Goal: Task Accomplishment & Management: Complete application form

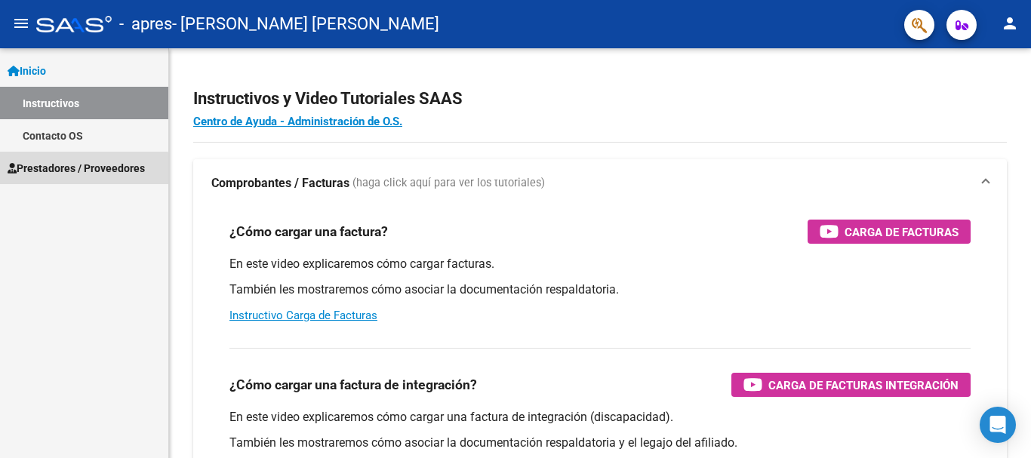
click at [48, 177] on link "Prestadores / Proveedores" at bounding box center [84, 168] width 168 height 32
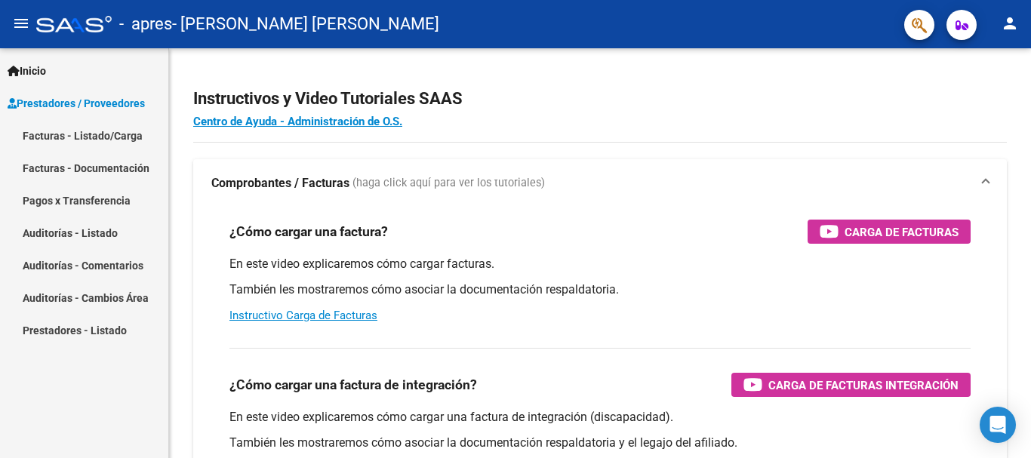
click at [91, 138] on link "Facturas - Listado/Carga" at bounding box center [84, 135] width 168 height 32
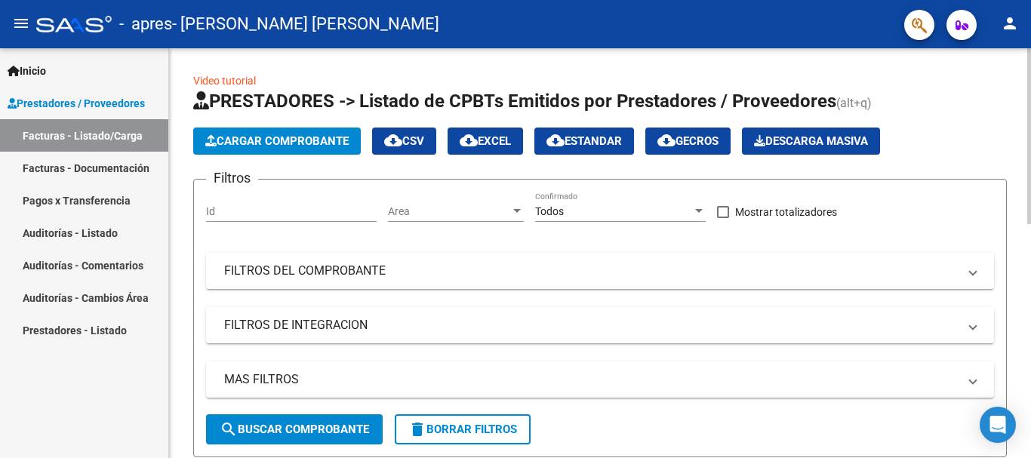
click at [269, 134] on button "Cargar Comprobante" at bounding box center [277, 141] width 168 height 27
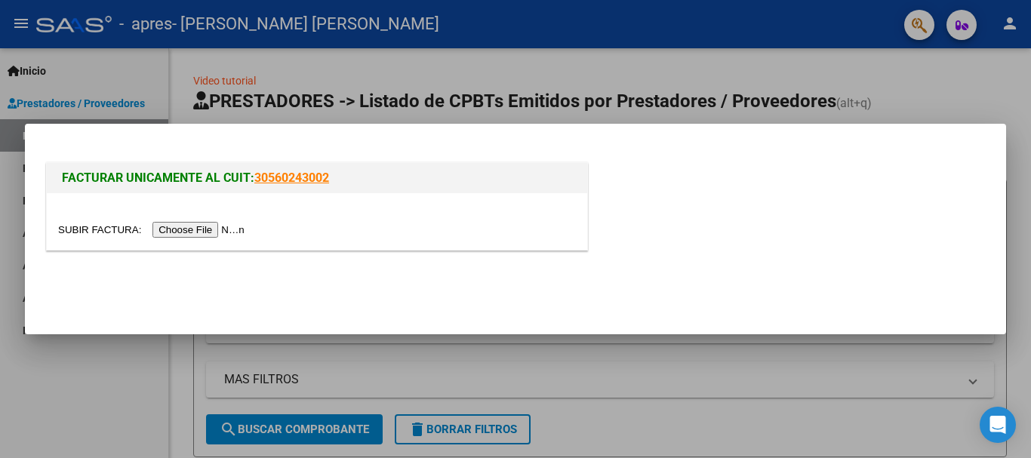
click at [201, 227] on input "file" at bounding box center [153, 230] width 191 height 16
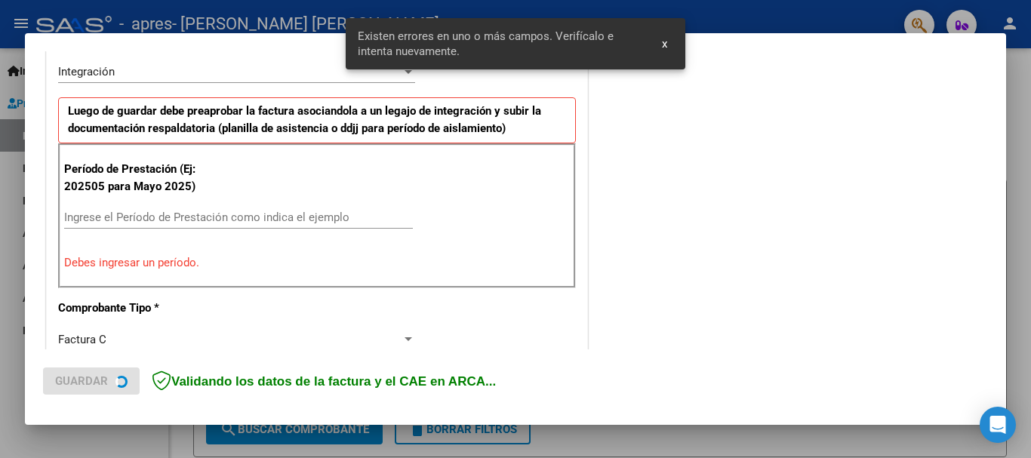
scroll to position [377, 0]
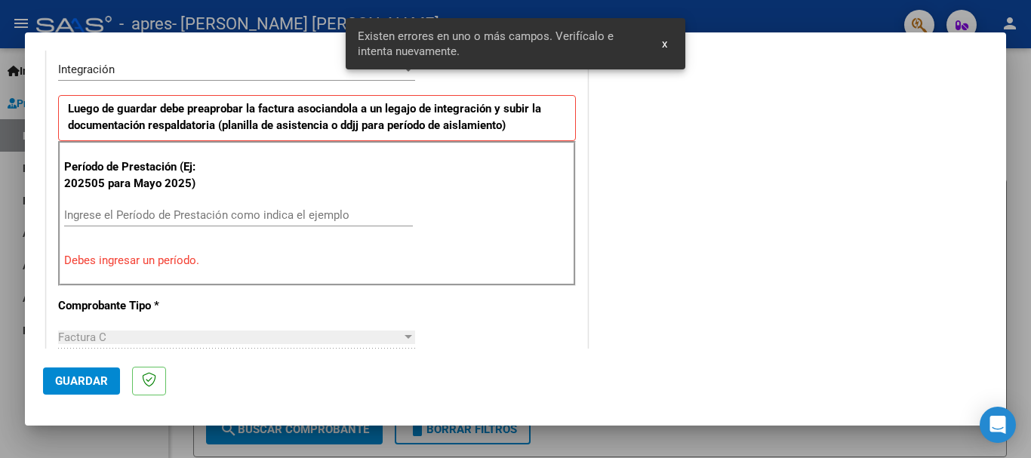
click at [219, 208] on input "Ingrese el Período de Prestación como indica el ejemplo" at bounding box center [238, 215] width 349 height 14
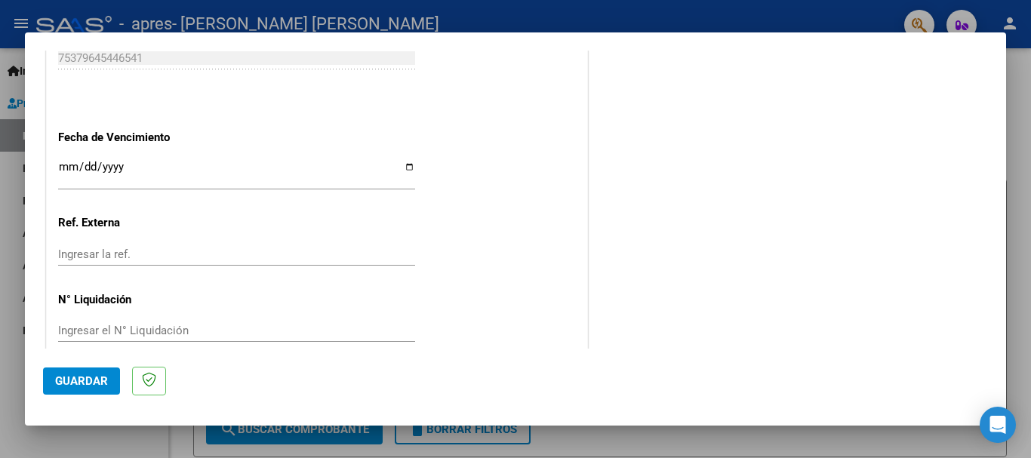
scroll to position [1030, 0]
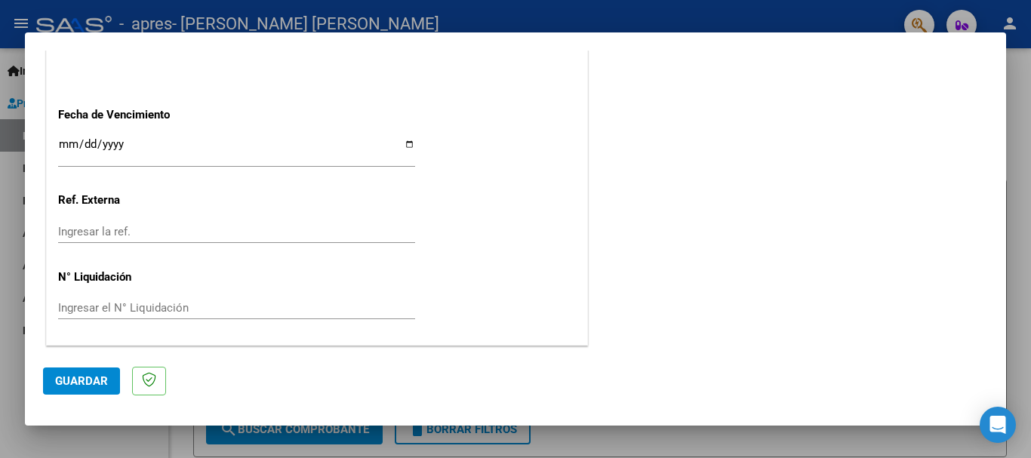
type input "202508"
click at [61, 140] on input "Ingresar la fecha" at bounding box center [236, 150] width 357 height 24
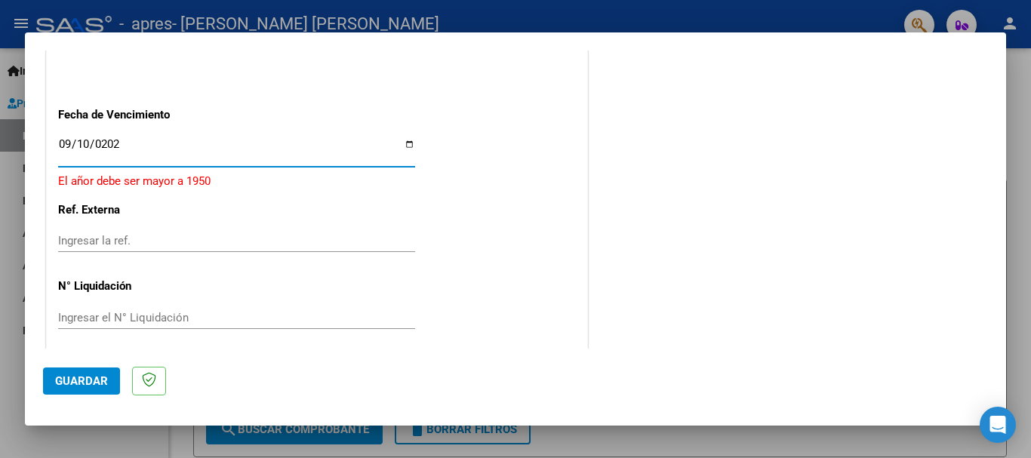
type input "[DATE]"
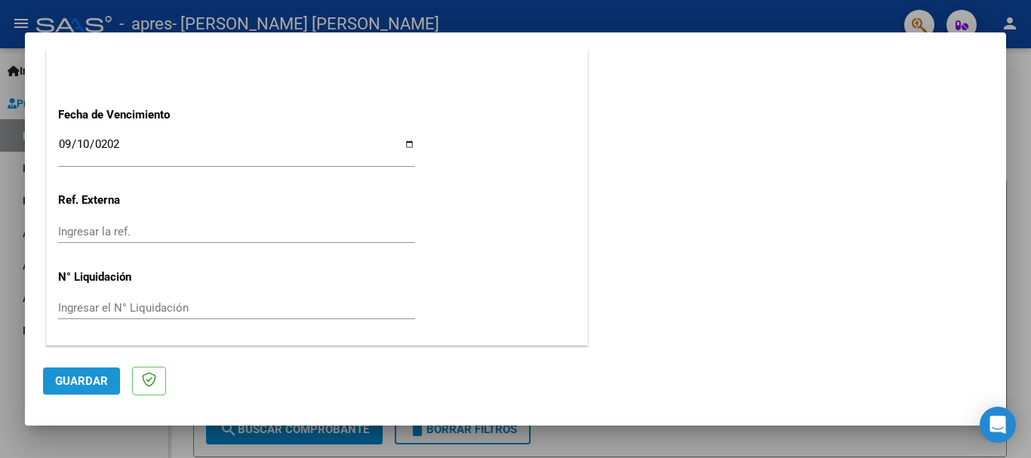
click at [94, 378] on span "Guardar" at bounding box center [81, 381] width 53 height 14
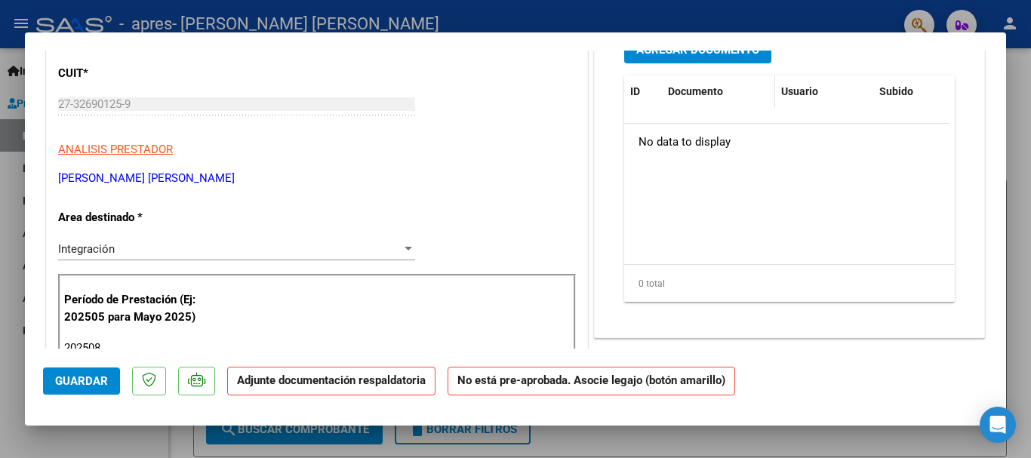
scroll to position [0, 0]
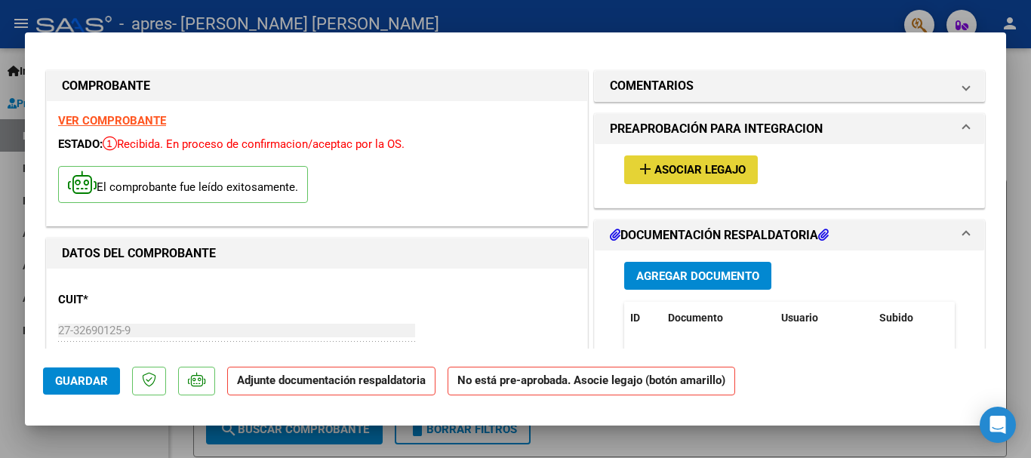
click at [690, 160] on button "add Asociar Legajo" at bounding box center [691, 169] width 134 height 28
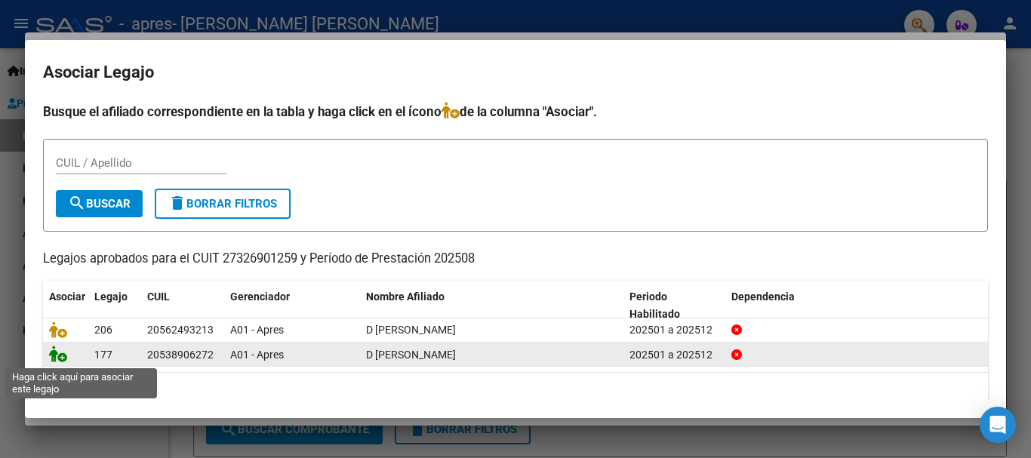
click at [55, 356] on icon at bounding box center [58, 354] width 18 height 17
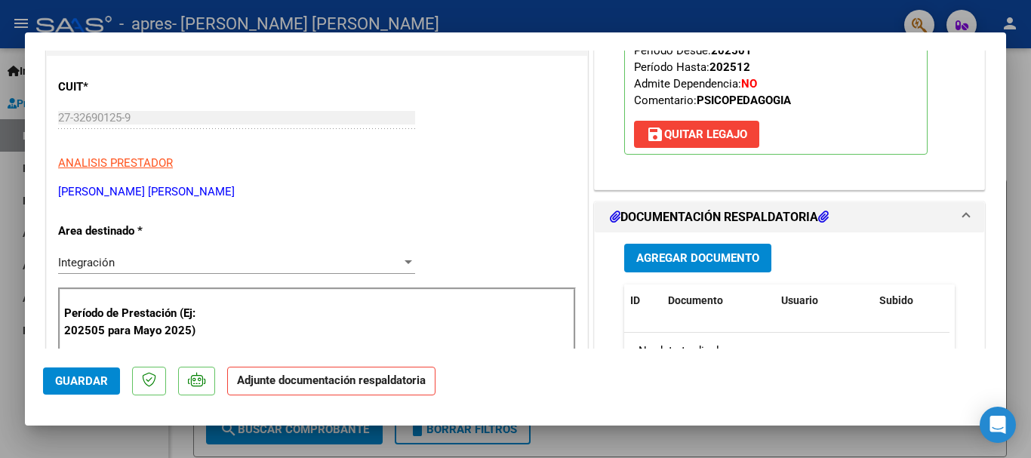
scroll to position [226, 0]
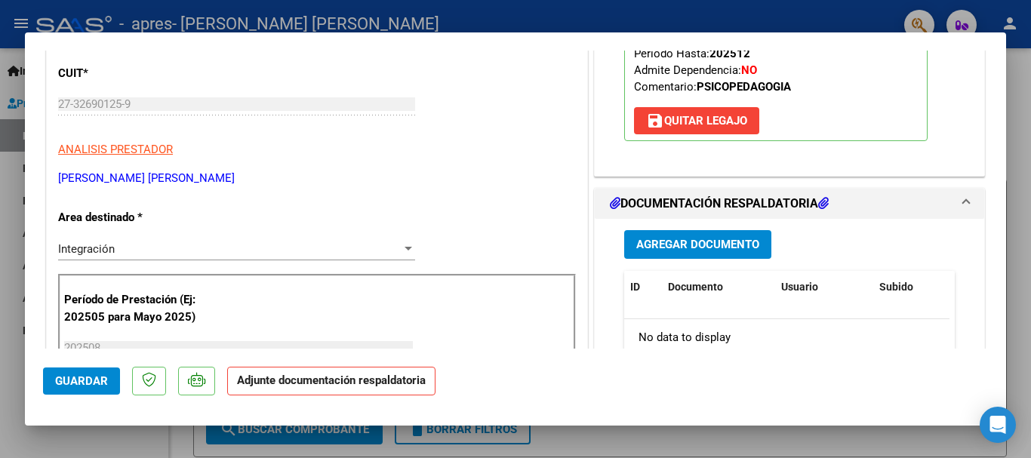
click at [401, 247] on div at bounding box center [408, 249] width 14 height 12
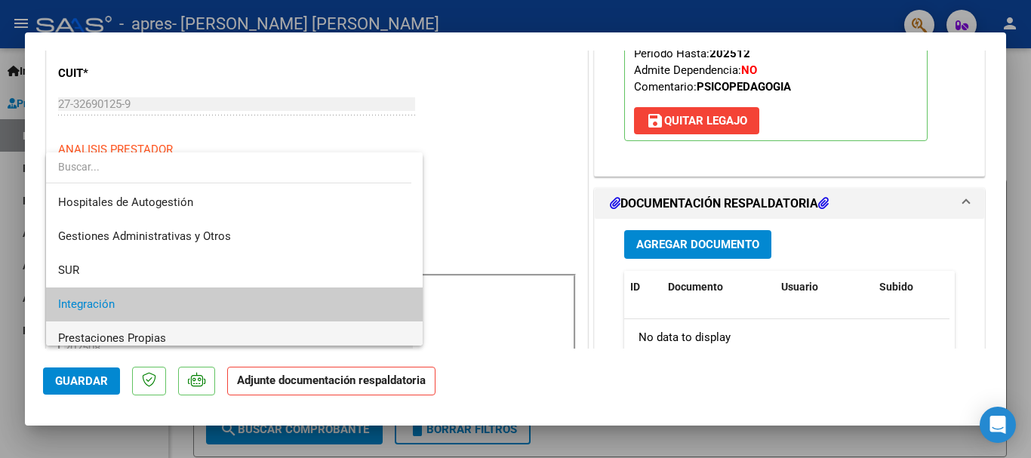
scroll to position [0, 0]
click at [524, 180] on div at bounding box center [515, 229] width 1031 height 458
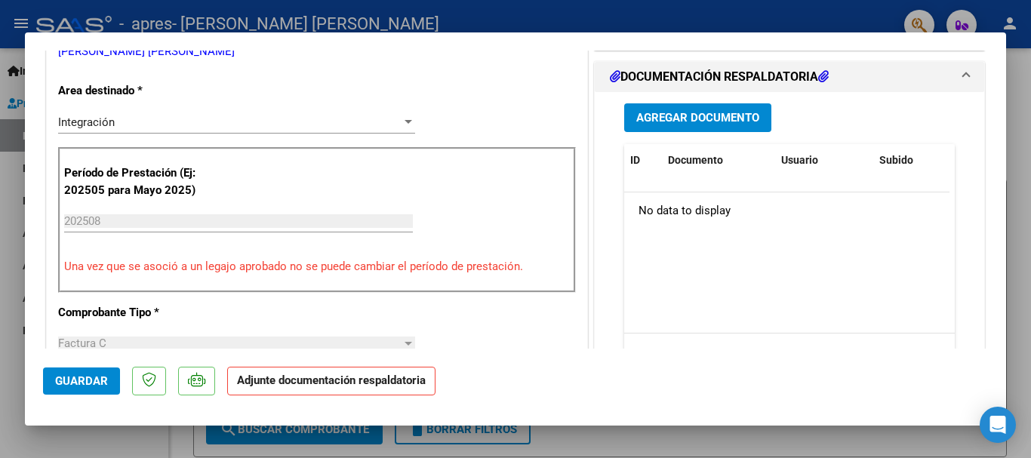
scroll to position [377, 0]
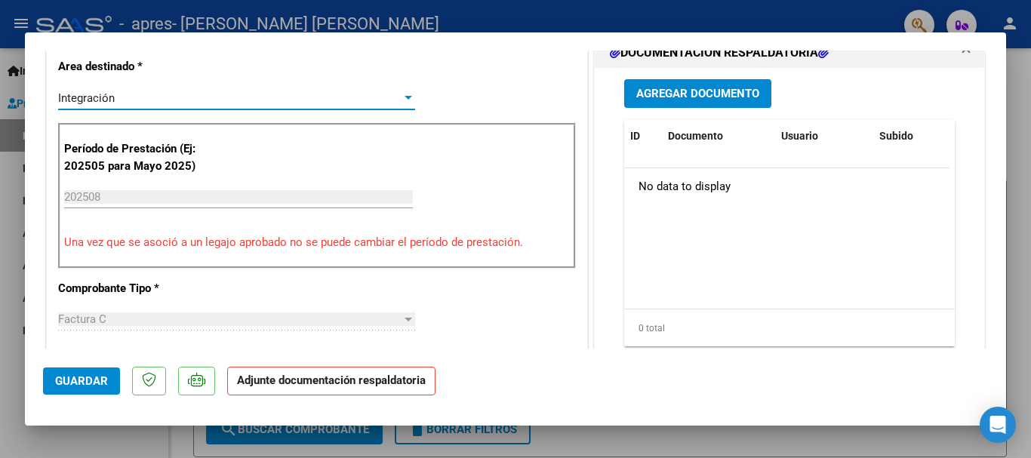
click at [401, 94] on div at bounding box center [408, 98] width 14 height 12
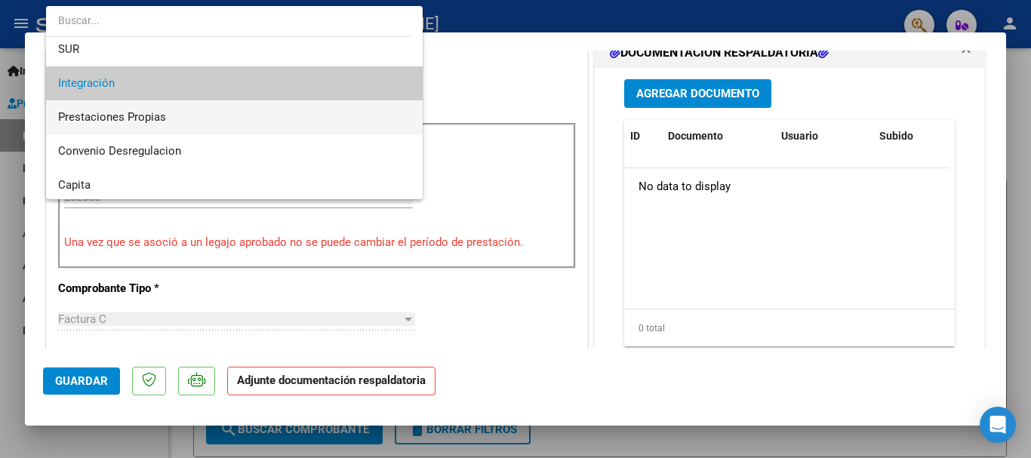
scroll to position [112, 0]
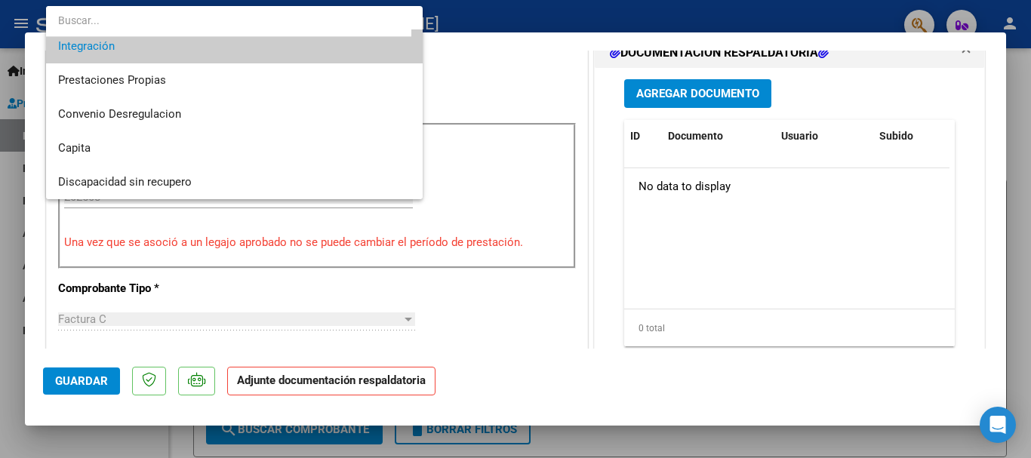
click at [538, 86] on div at bounding box center [515, 229] width 1031 height 458
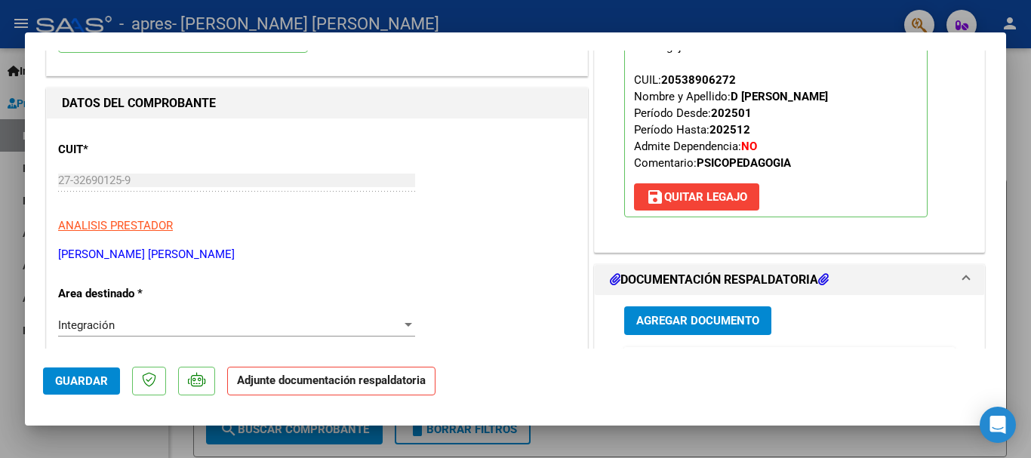
scroll to position [147, 0]
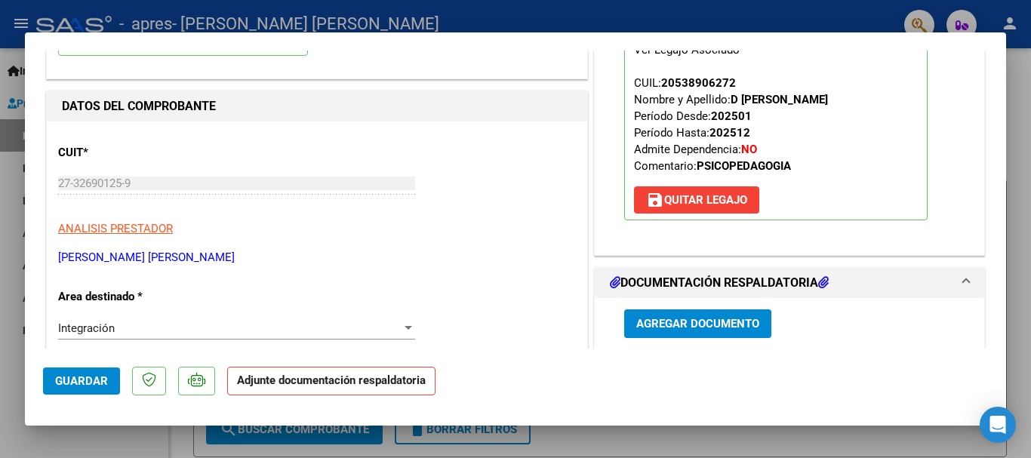
click at [717, 335] on button "Agregar Documento" at bounding box center [697, 323] width 147 height 28
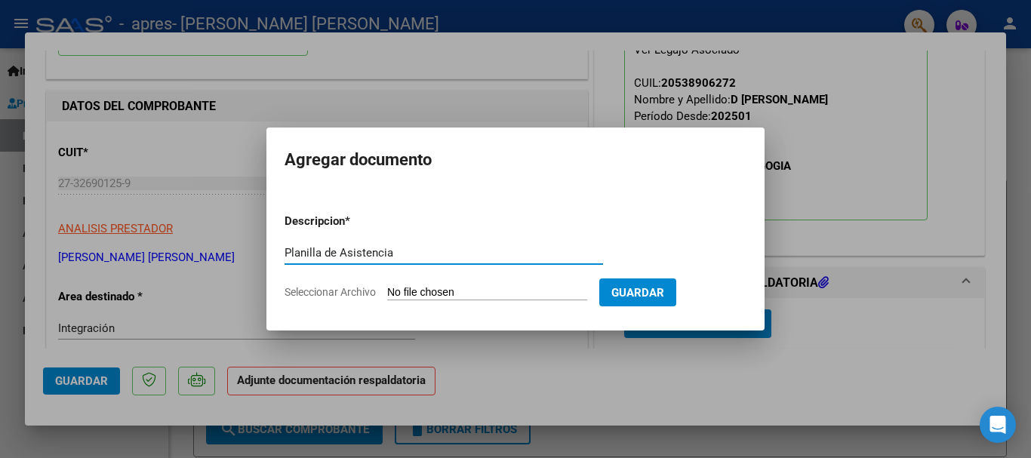
type input "Planilla de Asistencia"
click at [441, 282] on form "Descripcion * Planilla de Asistencia Escriba aquí una descripcion Seleccionar A…" at bounding box center [515, 256] width 462 height 110
click at [447, 291] on input "Seleccionar Archivo" at bounding box center [487, 293] width 200 height 14
type input "C:\fakepath\Planilla de Asistencia [PERSON_NAME].jpeg"
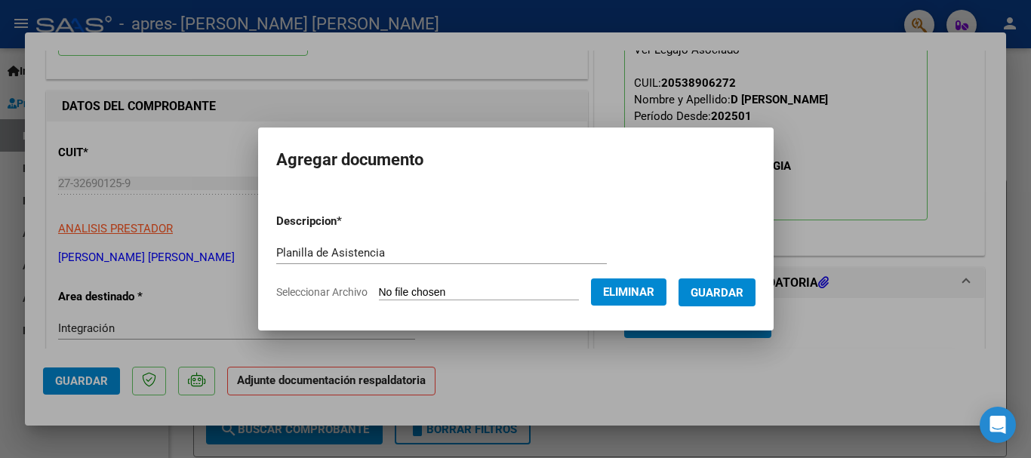
click at [731, 293] on span "Guardar" at bounding box center [716, 293] width 53 height 14
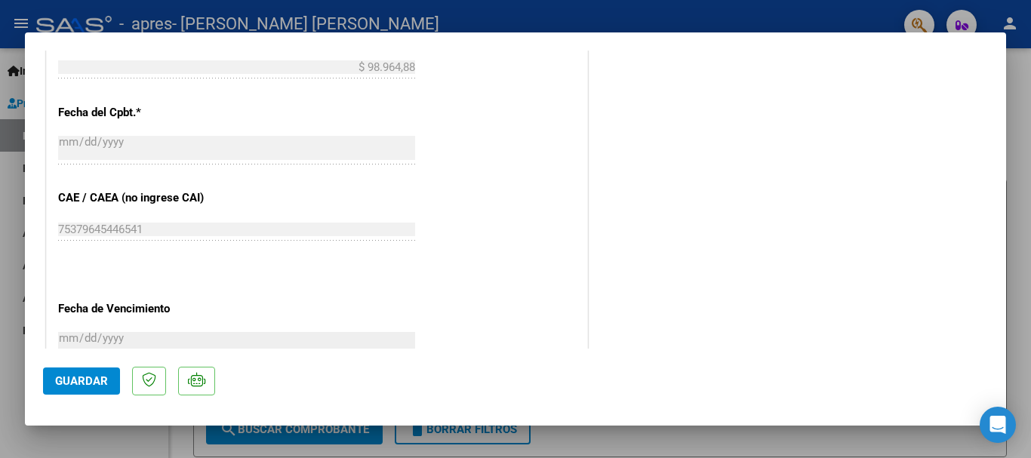
scroll to position [1053, 0]
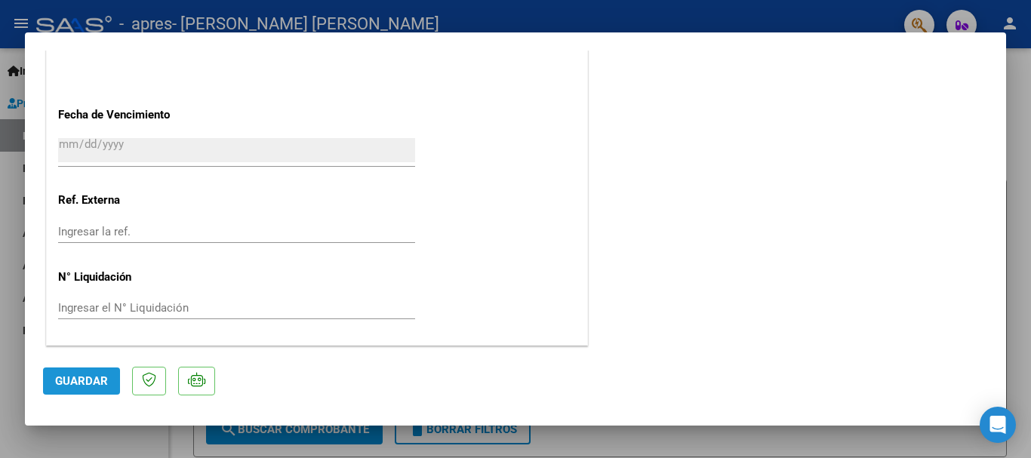
click at [105, 385] on span "Guardar" at bounding box center [81, 381] width 53 height 14
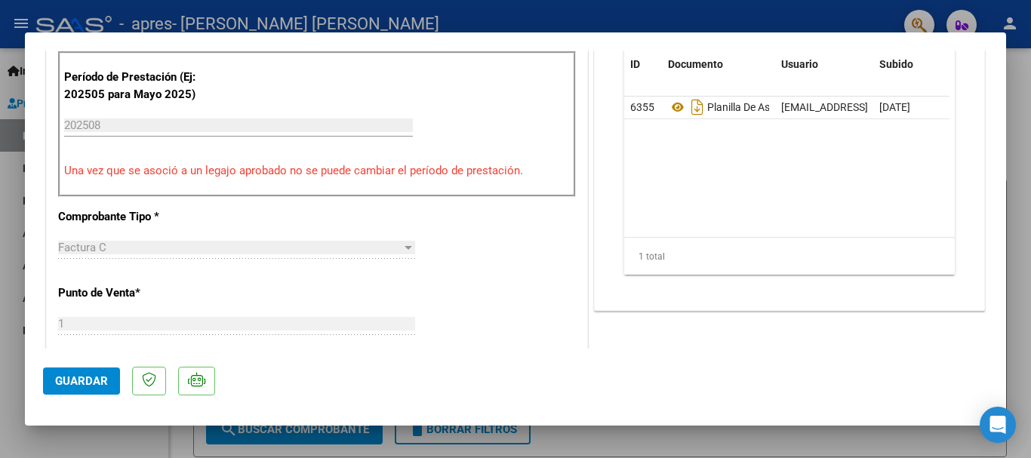
scroll to position [0, 0]
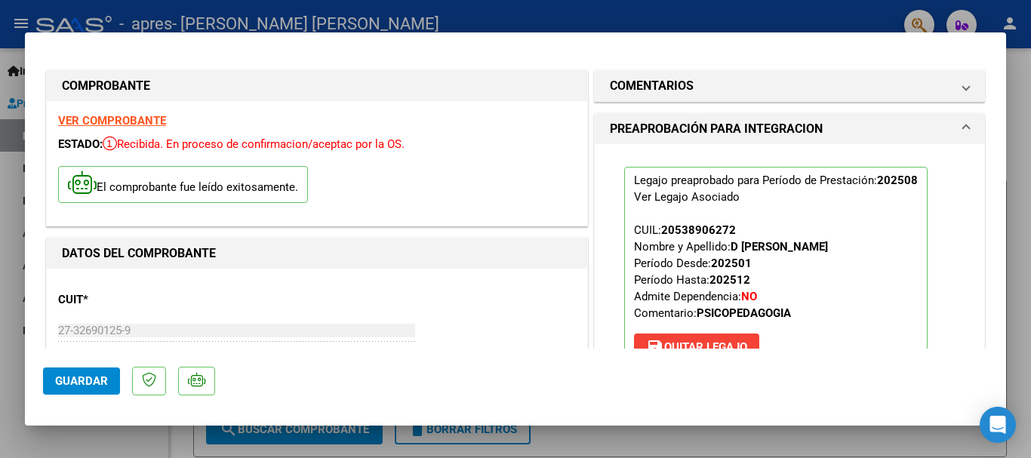
click at [1030, 149] on div at bounding box center [515, 229] width 1031 height 458
type input "$ 0,00"
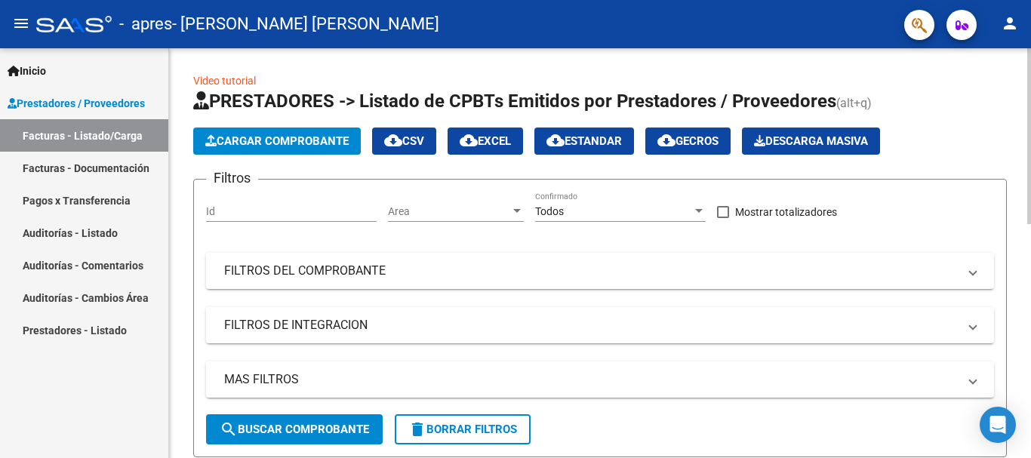
click at [294, 147] on span "Cargar Comprobante" at bounding box center [276, 141] width 143 height 14
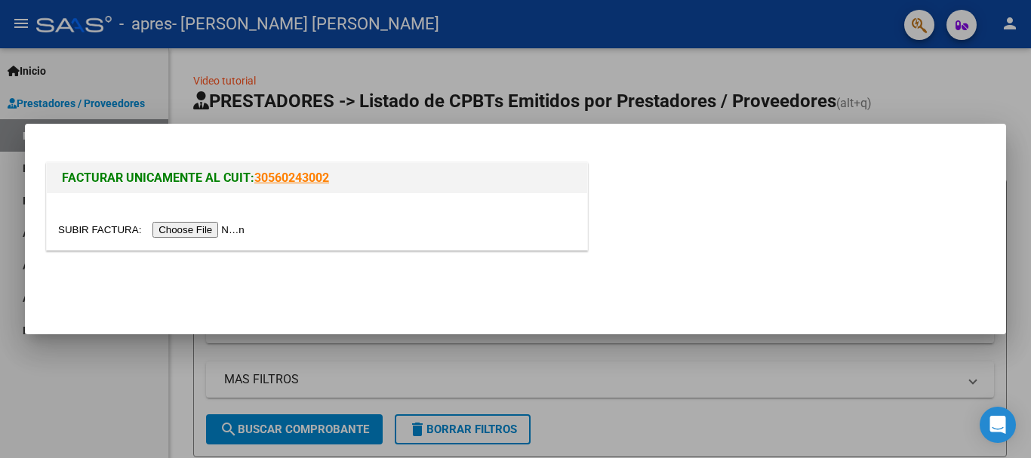
click at [217, 233] on input "file" at bounding box center [153, 230] width 191 height 16
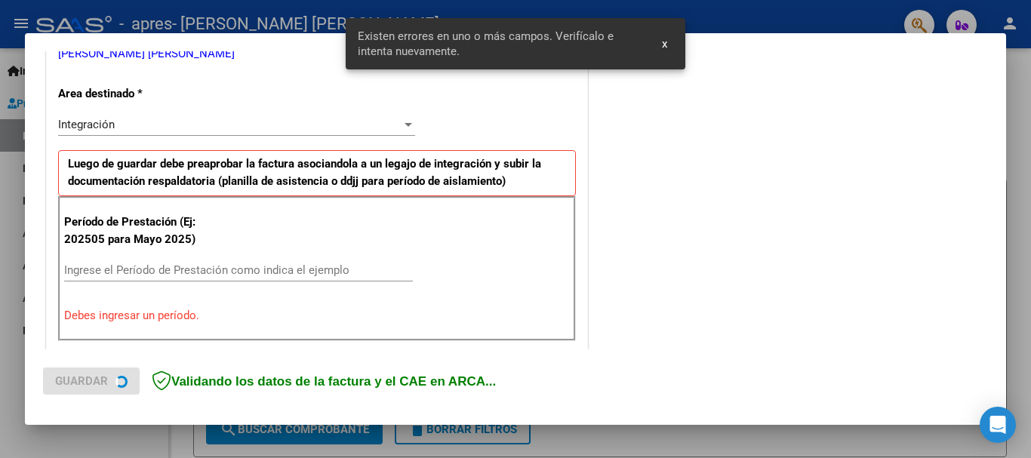
scroll to position [377, 0]
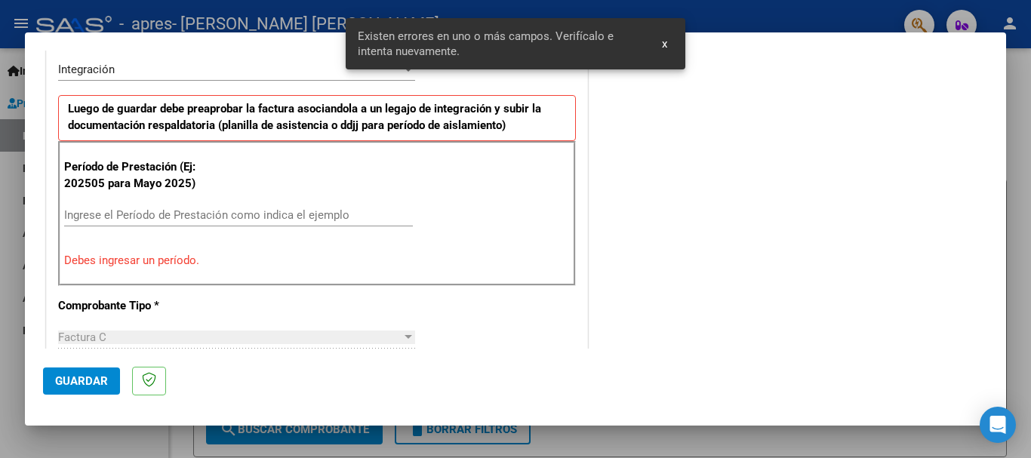
click at [215, 212] on input "Ingrese el Período de Prestación como indica el ejemplo" at bounding box center [238, 215] width 349 height 14
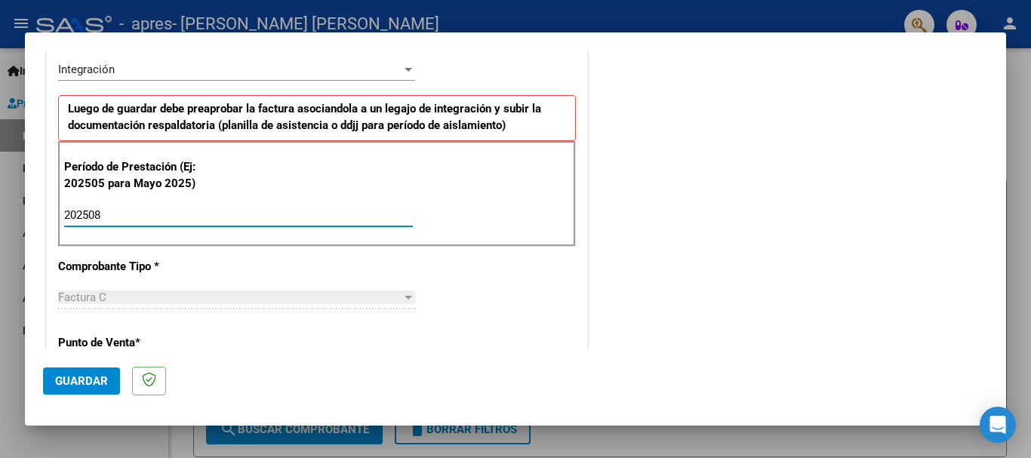
type input "202508"
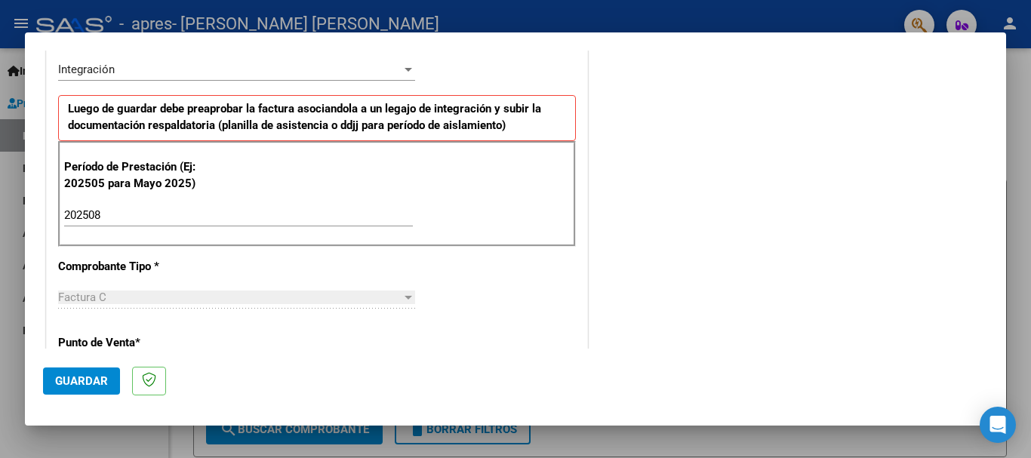
scroll to position [980, 0]
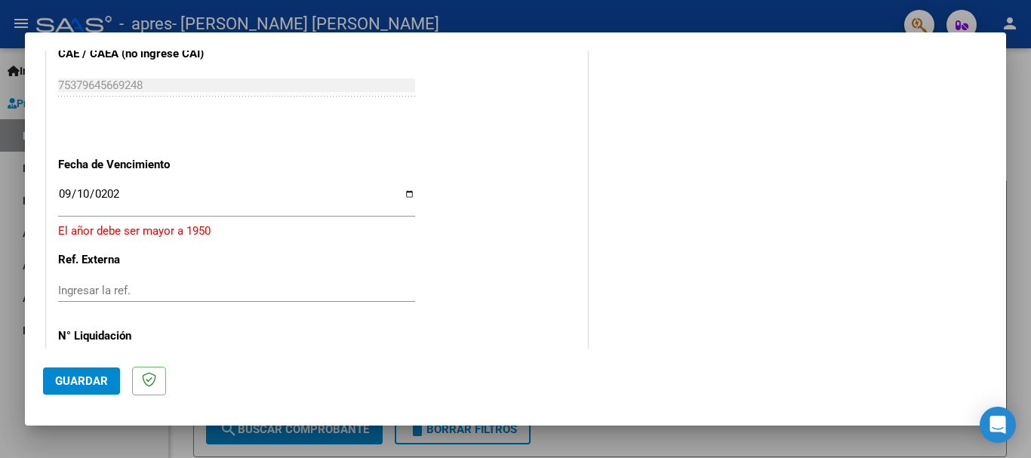
type input "[DATE]"
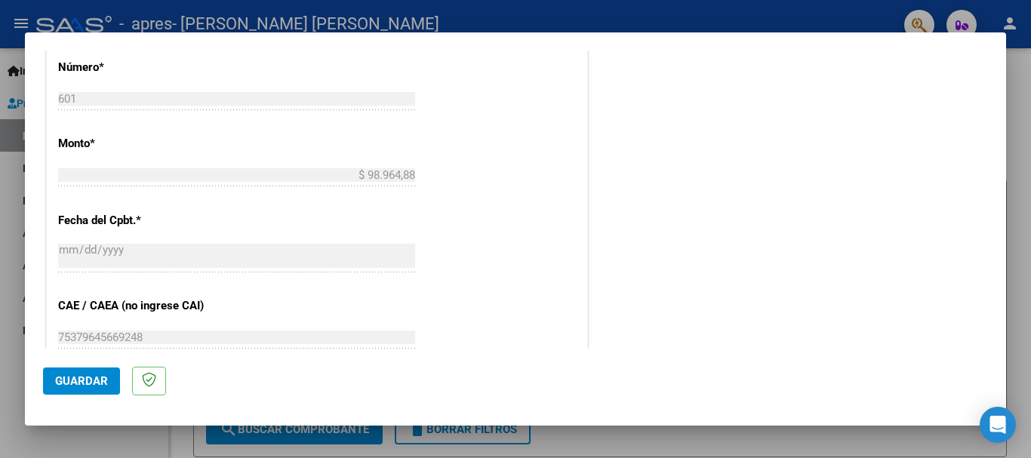
scroll to position [1030, 0]
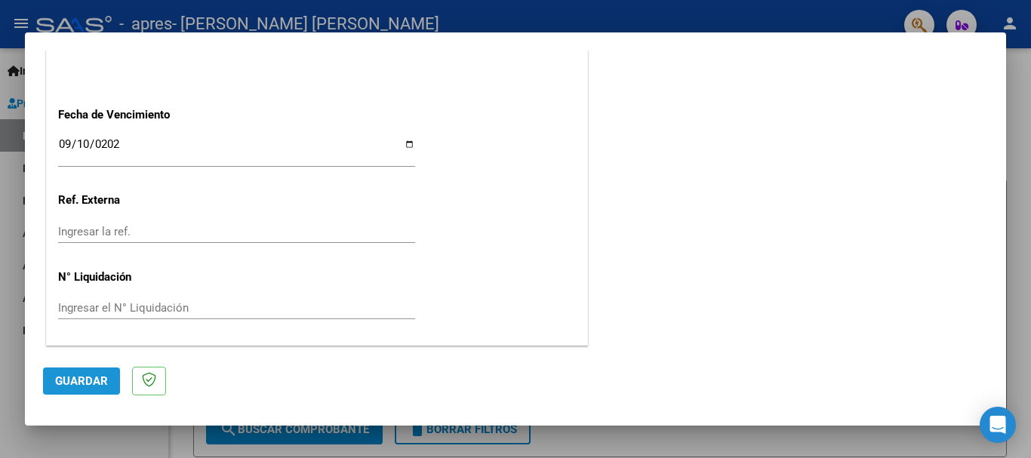
click at [82, 379] on span "Guardar" at bounding box center [81, 381] width 53 height 14
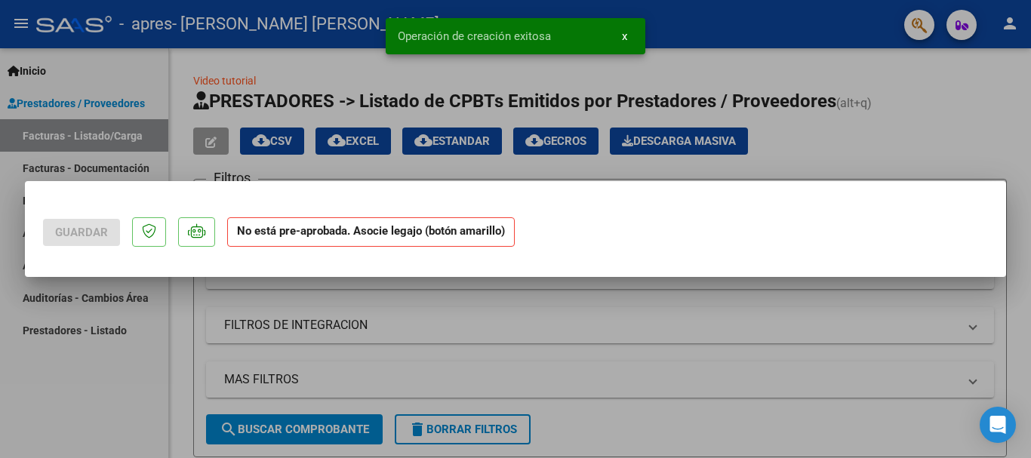
scroll to position [0, 0]
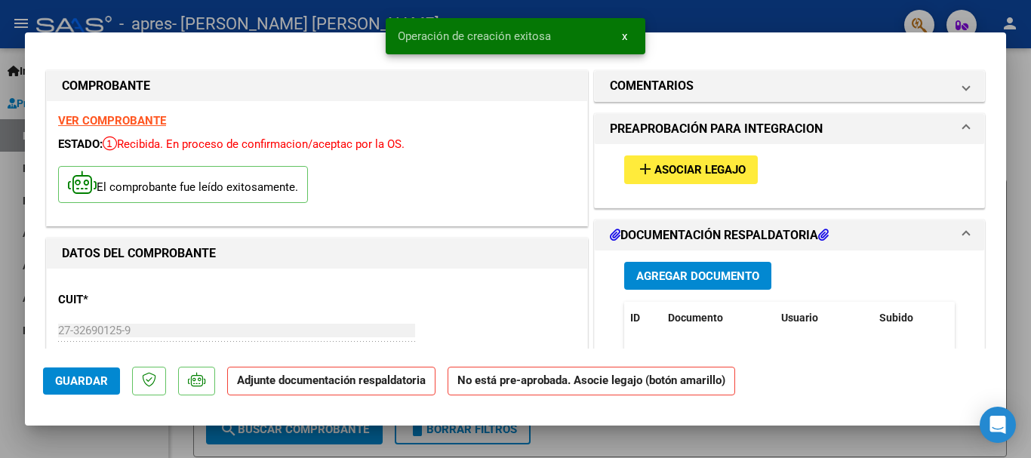
click at [724, 168] on span "Asociar Legajo" at bounding box center [699, 171] width 91 height 14
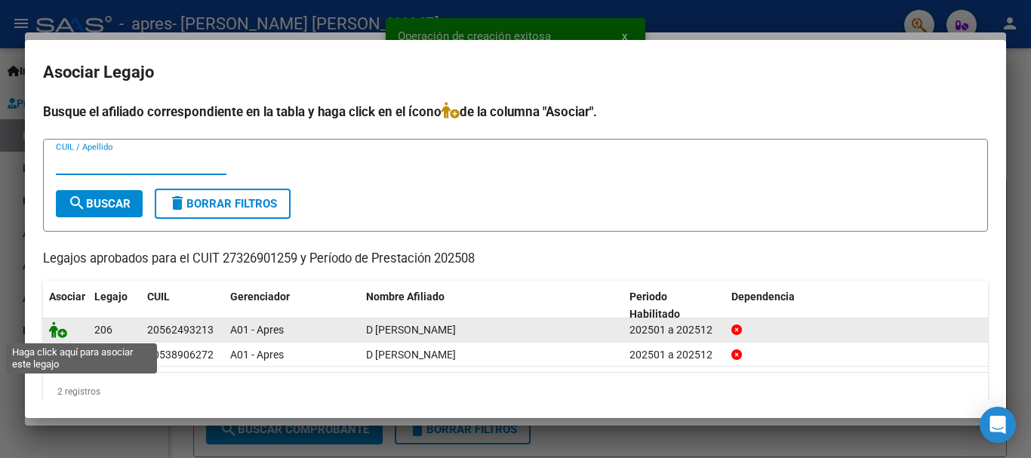
click at [58, 322] on icon at bounding box center [58, 329] width 18 height 17
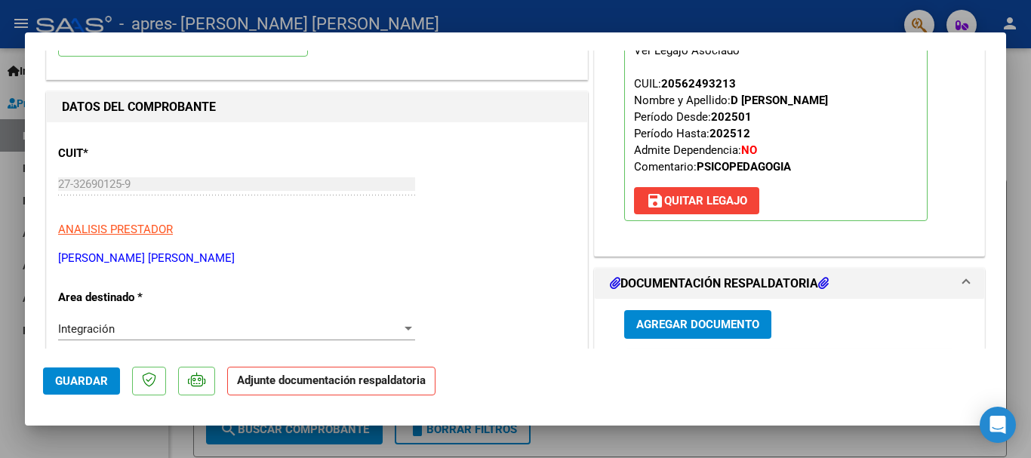
scroll to position [226, 0]
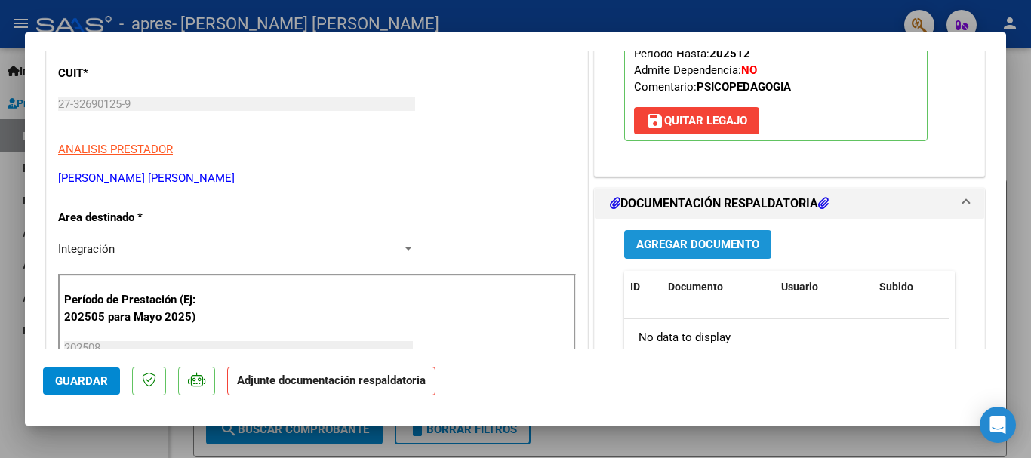
click at [665, 247] on span "Agregar Documento" at bounding box center [697, 245] width 123 height 14
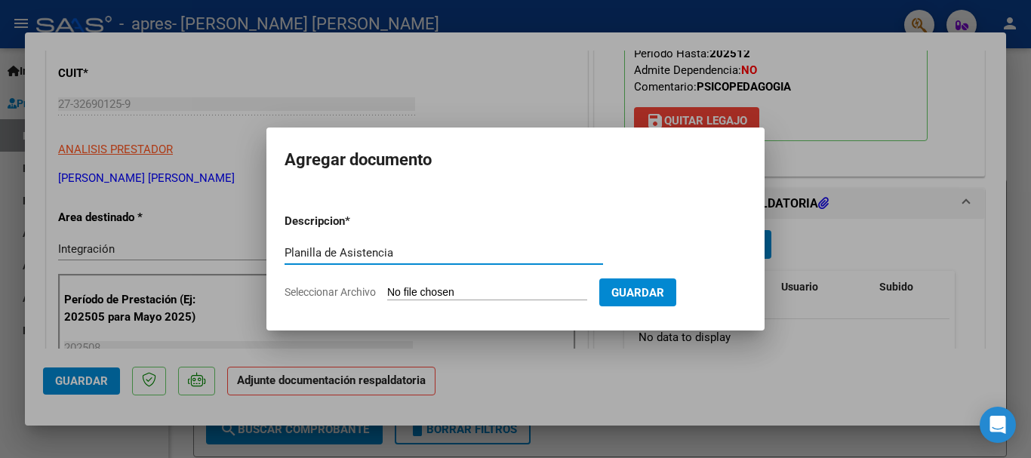
type input "Planilla de Asistencia"
click at [497, 296] on input "Seleccionar Archivo" at bounding box center [487, 293] width 200 height 14
type input "C:\fakepath\Planilla de Asistencia.jpeg"
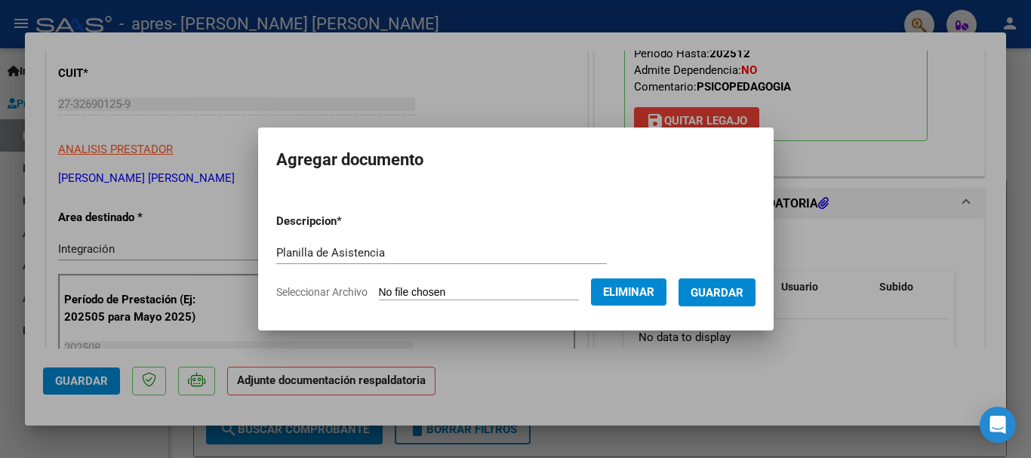
click at [738, 279] on button "Guardar" at bounding box center [716, 292] width 77 height 28
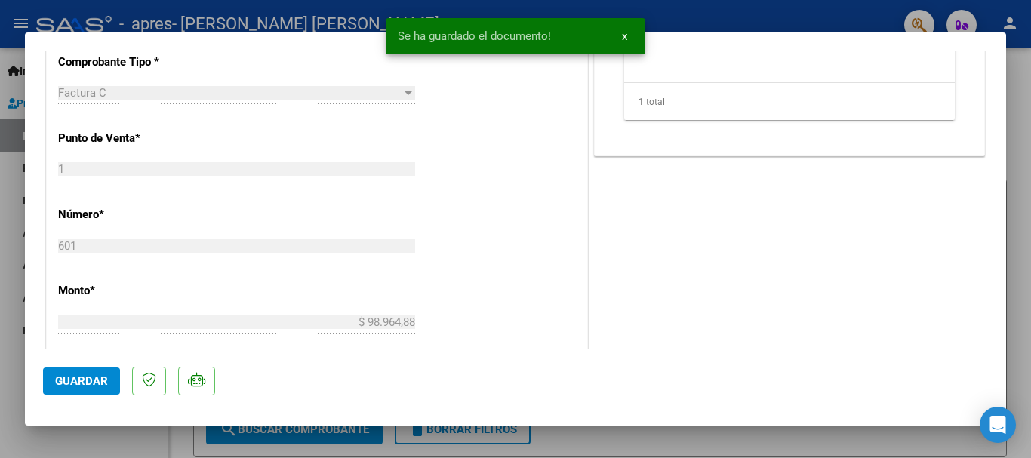
scroll to position [1053, 0]
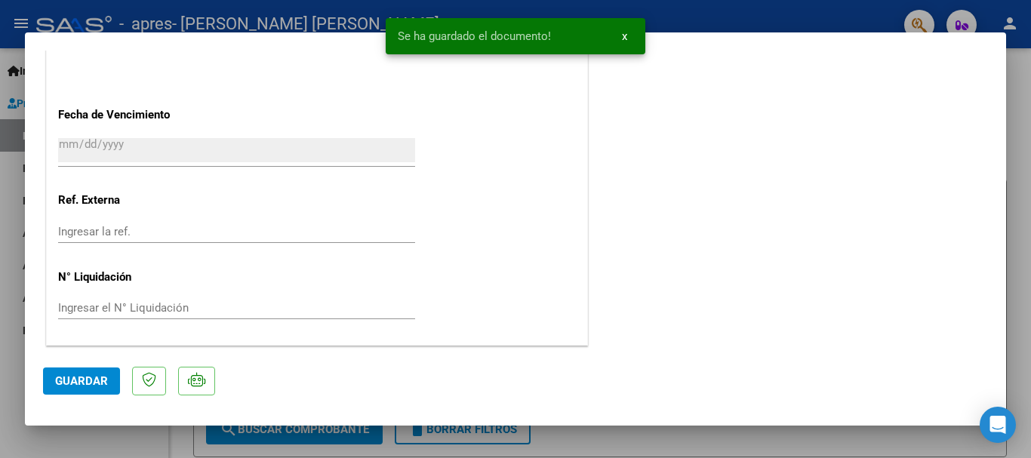
click at [77, 377] on span "Guardar" at bounding box center [81, 381] width 53 height 14
click at [1019, 64] on div at bounding box center [515, 229] width 1031 height 458
type input "$ 0,00"
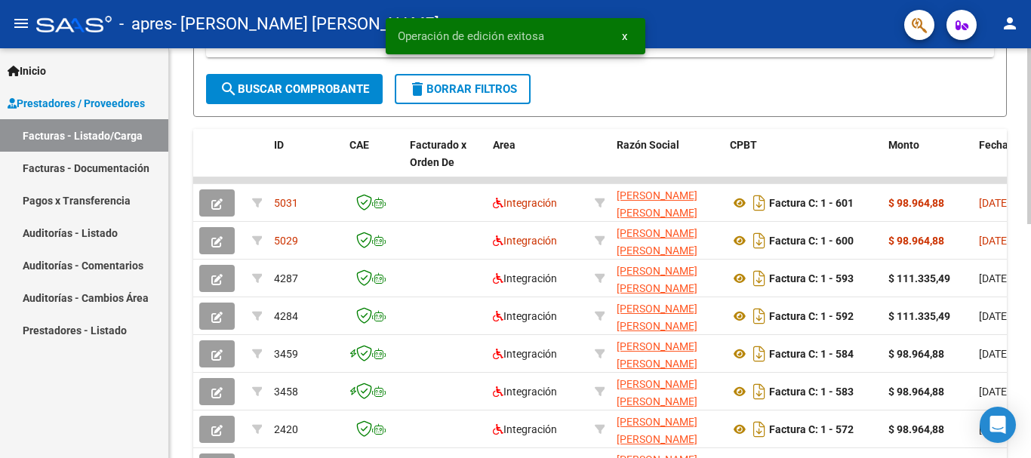
scroll to position [377, 0]
